Goal: Task Accomplishment & Management: Manage account settings

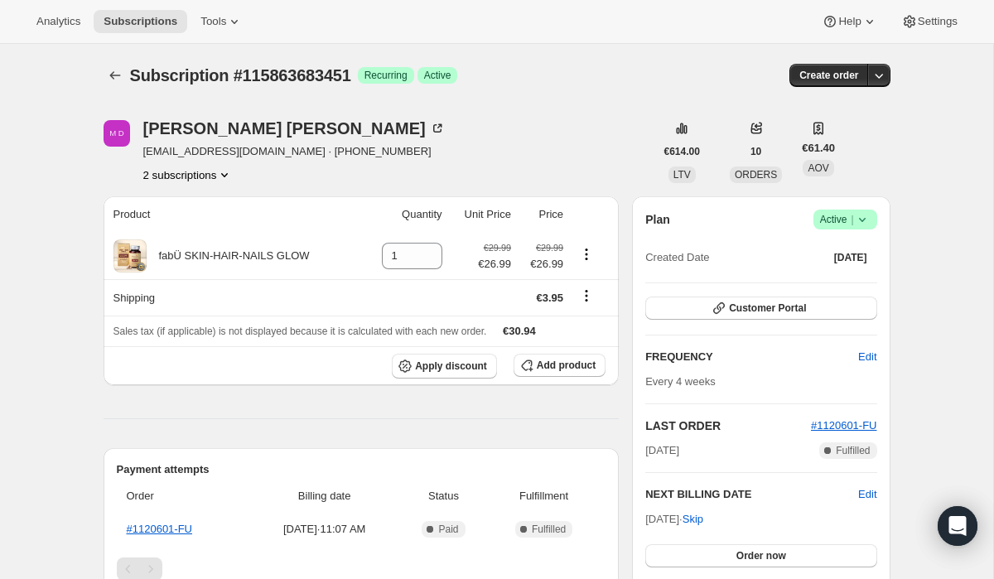
click at [861, 219] on icon at bounding box center [862, 219] width 17 height 17
click at [837, 253] on span "Pause subscription" at bounding box center [838, 252] width 91 height 12
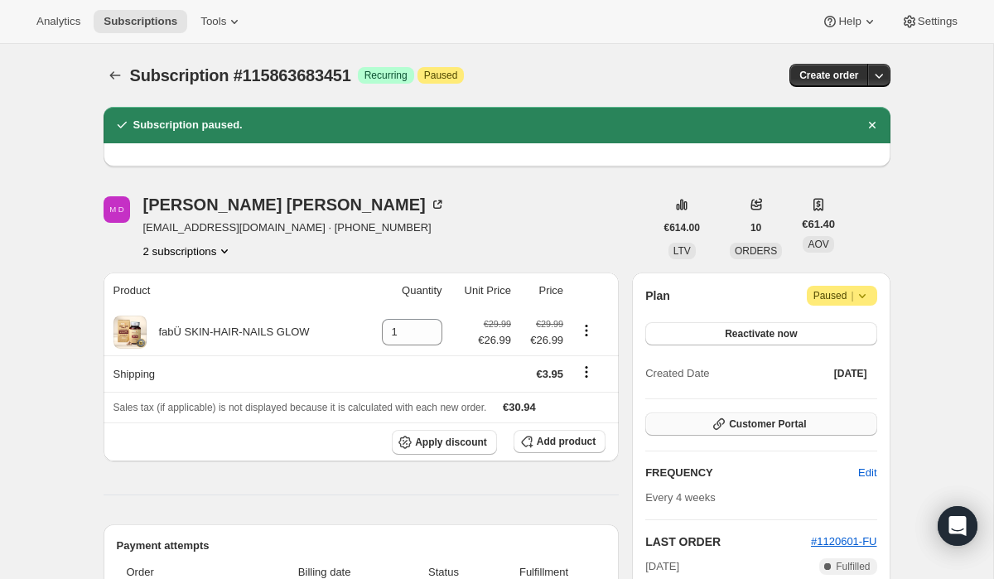
click at [754, 417] on button "Customer Portal" at bounding box center [760, 423] width 231 height 23
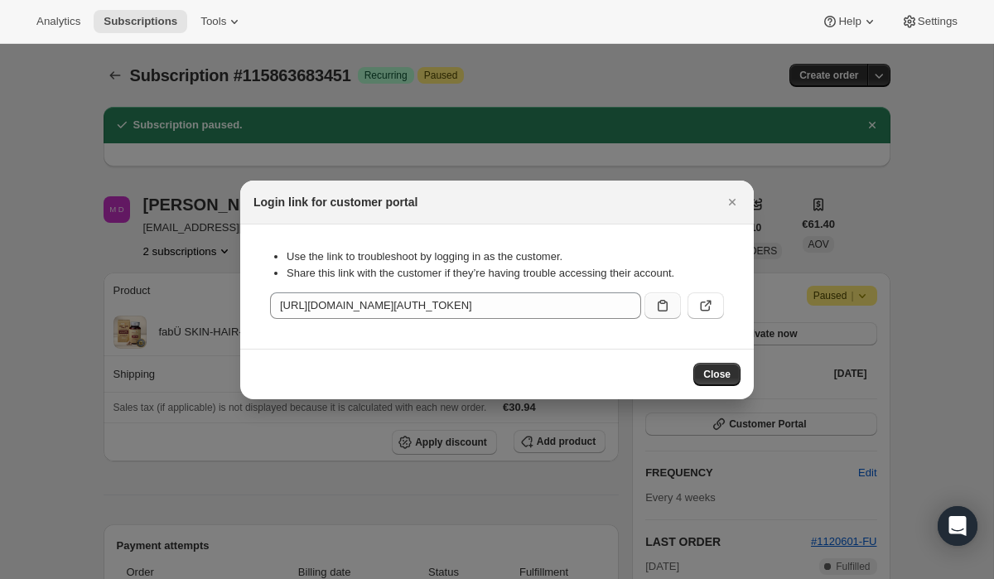
click at [668, 308] on icon ":reh:" at bounding box center [662, 305] width 17 height 17
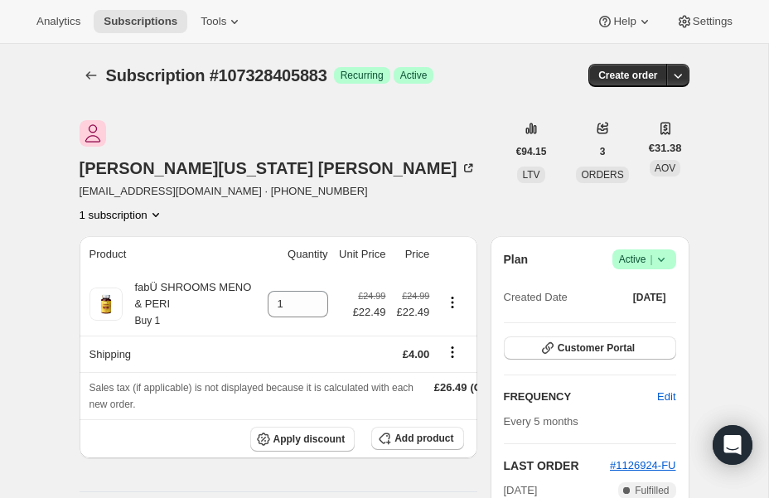
click at [657, 251] on icon at bounding box center [661, 259] width 17 height 17
click at [640, 279] on span "Cancel subscription" at bounding box center [639, 280] width 94 height 12
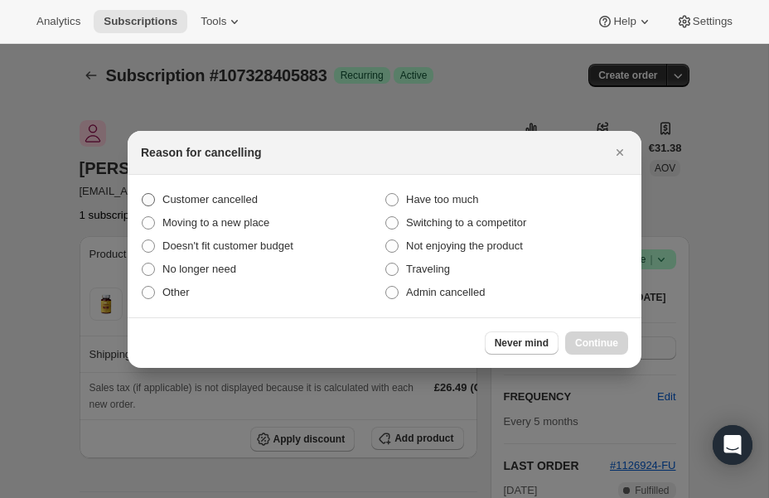
click at [244, 197] on span "Customer cancelled" at bounding box center [209, 199] width 95 height 12
click at [142, 194] on input "Customer cancelled" at bounding box center [142, 193] width 1 height 1
radio input "true"
click at [612, 341] on span "Continue" at bounding box center [596, 342] width 43 height 13
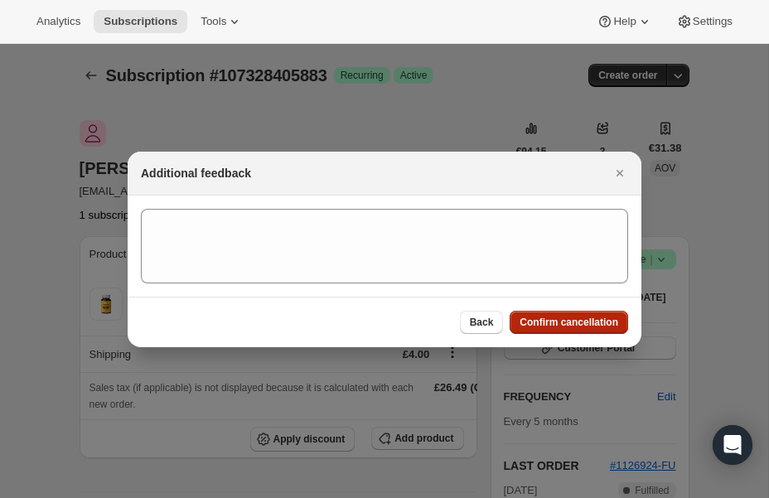
click at [592, 322] on span "Confirm cancellation" at bounding box center [568, 322] width 99 height 13
